Goal: Transaction & Acquisition: Purchase product/service

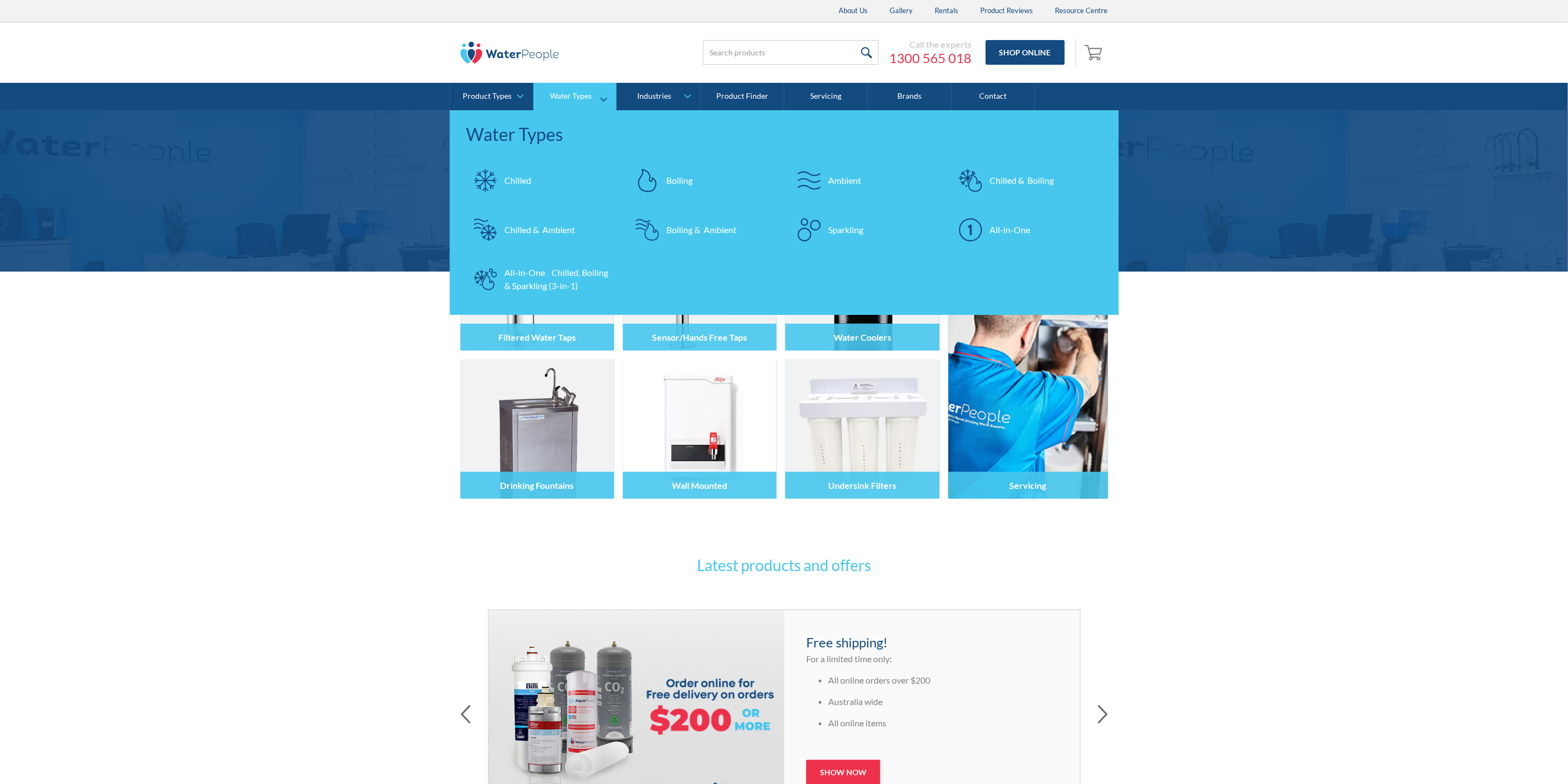
click at [547, 280] on div "All-in-One Chilled, Boiling & Sparkling (3-in-1)" at bounding box center [559, 279] width 107 height 26
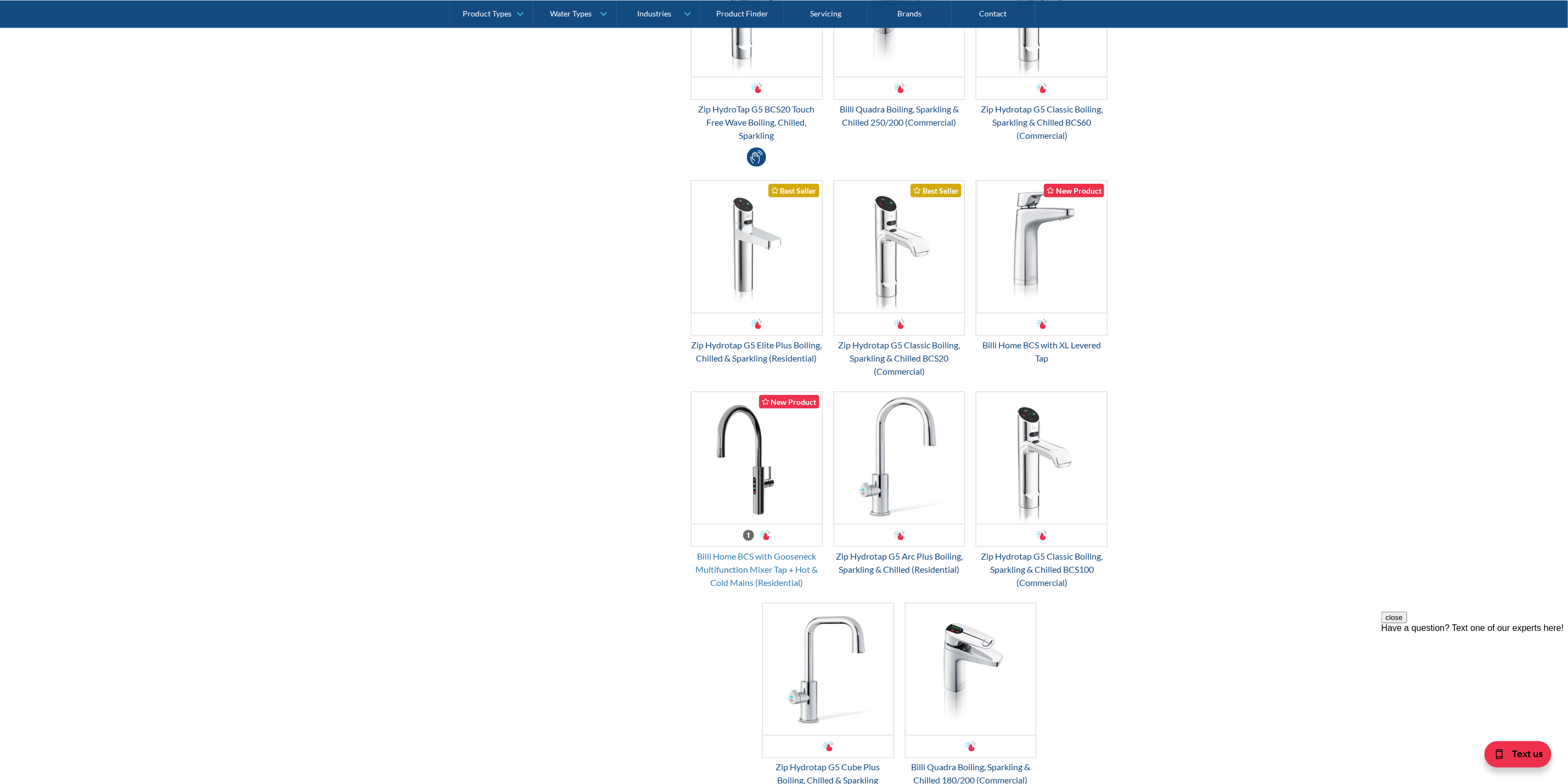
click at [736, 564] on div "Billi Home BCS with Gooseneck Multifunction Mixer Tap + Hot & Cold Mains (Resid…" at bounding box center [757, 569] width 131 height 40
